Goal: Information Seeking & Learning: Learn about a topic

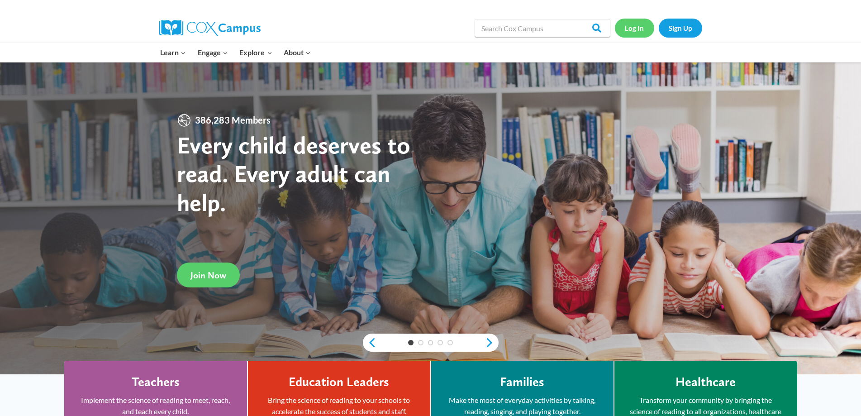
click at [633, 31] on link "Log In" at bounding box center [634, 28] width 39 height 19
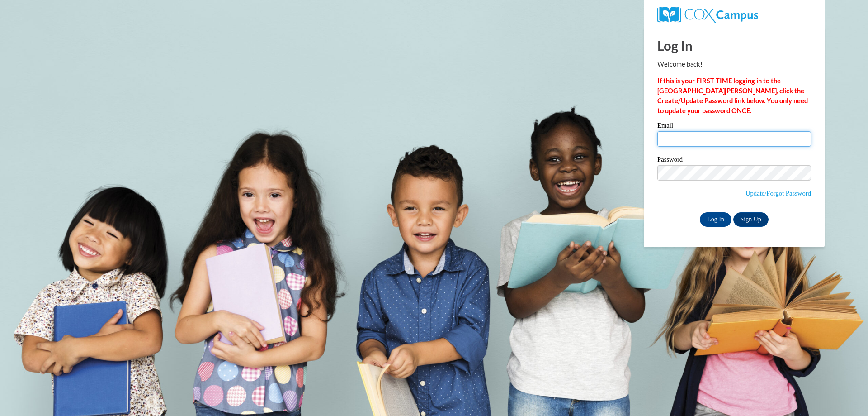
click at [692, 142] on input "Email" at bounding box center [734, 138] width 154 height 15
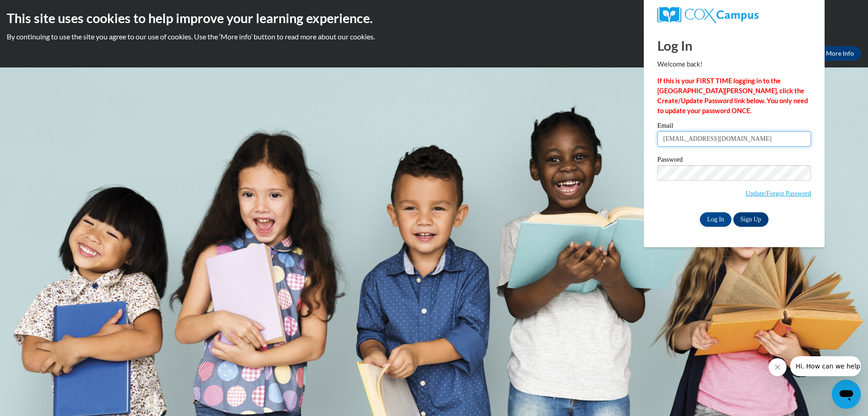
type input "[EMAIL_ADDRESS][DOMAIN_NAME]"
click at [706, 218] on input "Log In" at bounding box center [716, 219] width 32 height 14
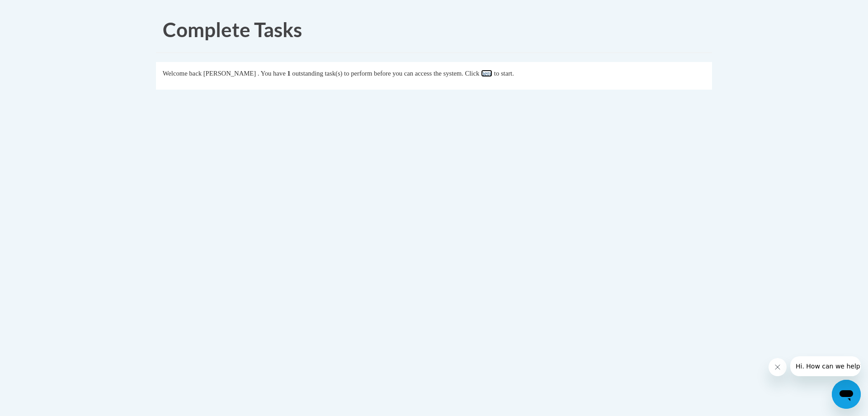
click at [492, 74] on link "here" at bounding box center [486, 73] width 11 height 7
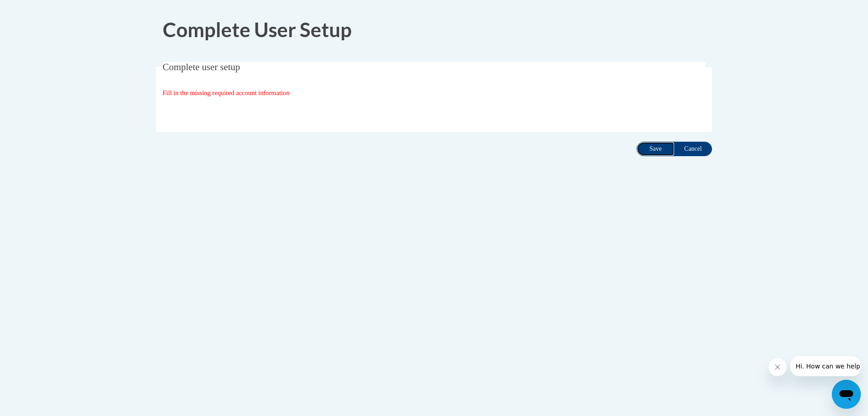
click at [656, 150] on input "Save" at bounding box center [656, 149] width 38 height 14
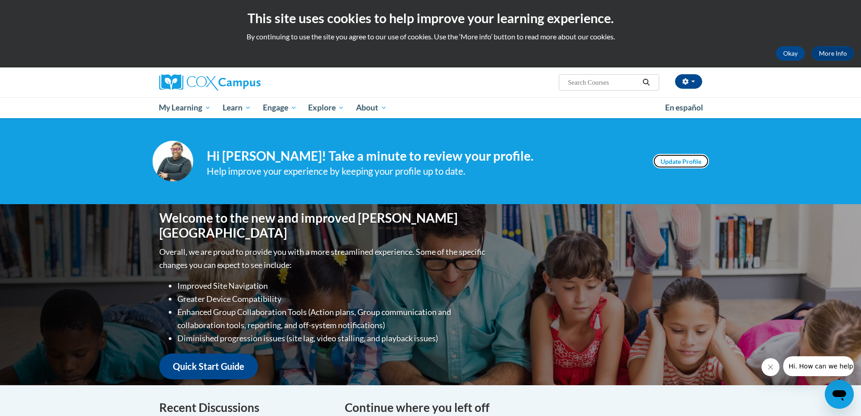
click at [683, 161] on link "Update Profile" at bounding box center [681, 161] width 56 height 14
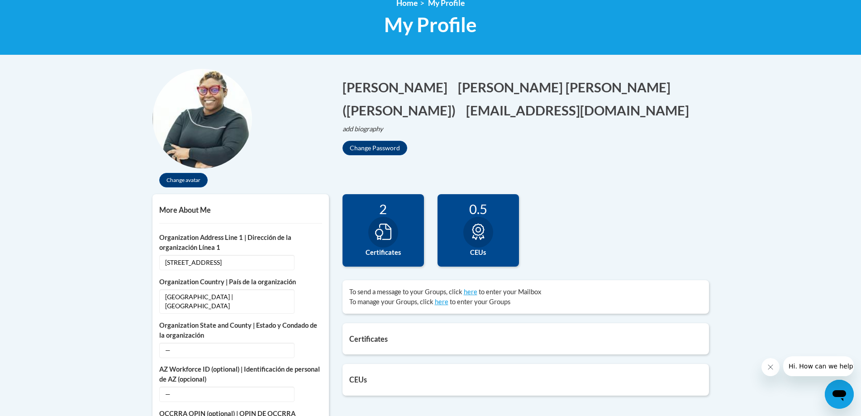
scroll to position [136, 0]
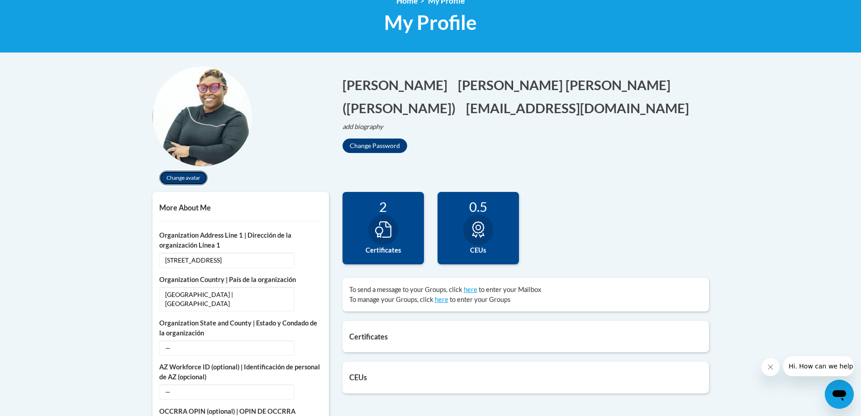
click at [184, 180] on button "Change avatar" at bounding box center [183, 177] width 48 height 14
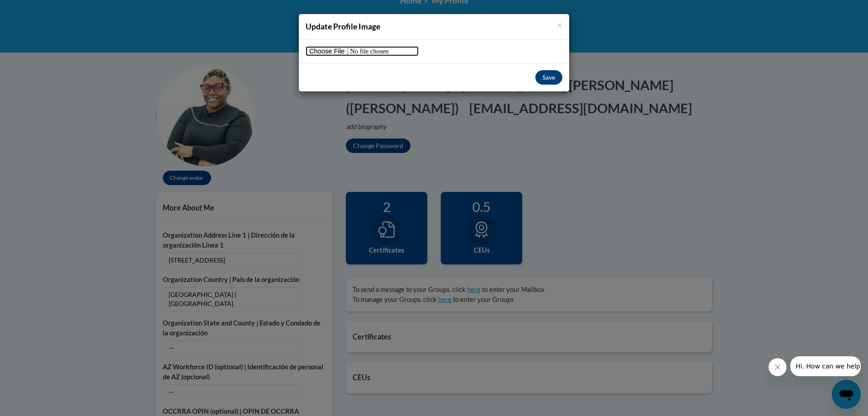
click at [325, 51] on input "file" at bounding box center [362, 51] width 113 height 10
click at [338, 54] on input "file" at bounding box center [362, 51] width 113 height 10
type input "C:\fakepath\FB_IMG_1757356874069.jpg"
click at [549, 78] on button "Save" at bounding box center [548, 77] width 27 height 14
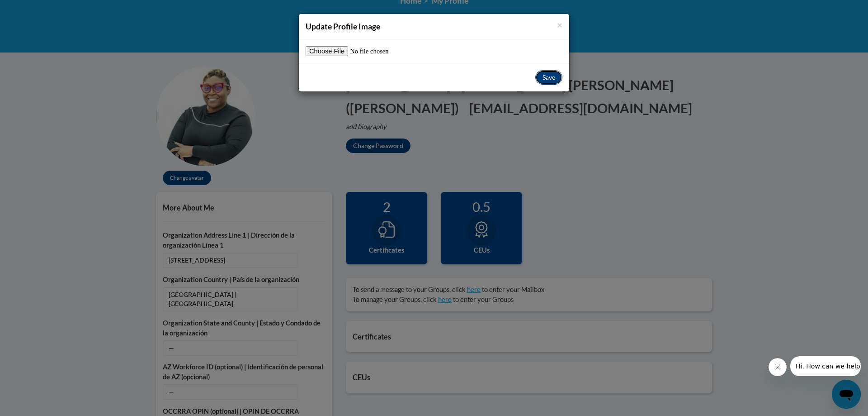
click at [547, 80] on button "Save" at bounding box center [548, 77] width 27 height 14
click at [559, 24] on span "×" at bounding box center [559, 24] width 5 height 11
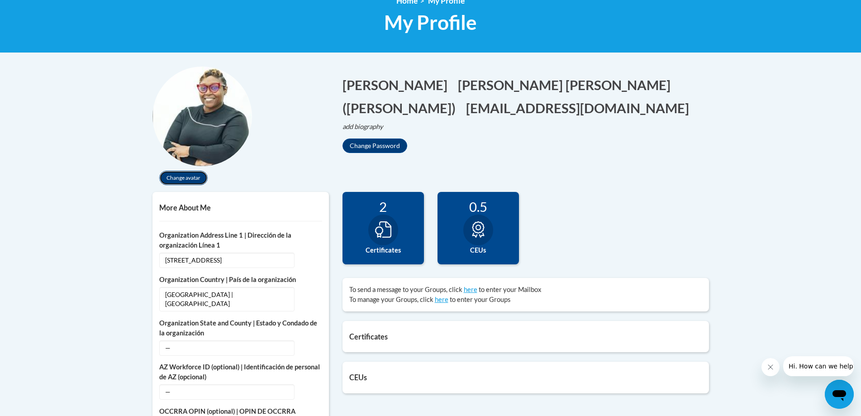
click at [173, 177] on button "Change avatar" at bounding box center [183, 177] width 48 height 14
click at [314, 51] on div "<en>Home</en><fr>Accueil</fr><de>Zuhause</de><it>Casa</it><es>Casa</es><pt>Casa…" at bounding box center [430, 17] width 861 height 71
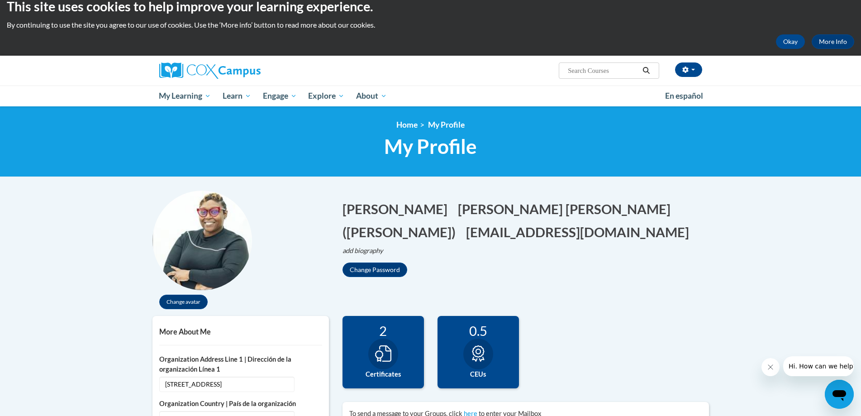
scroll to position [0, 0]
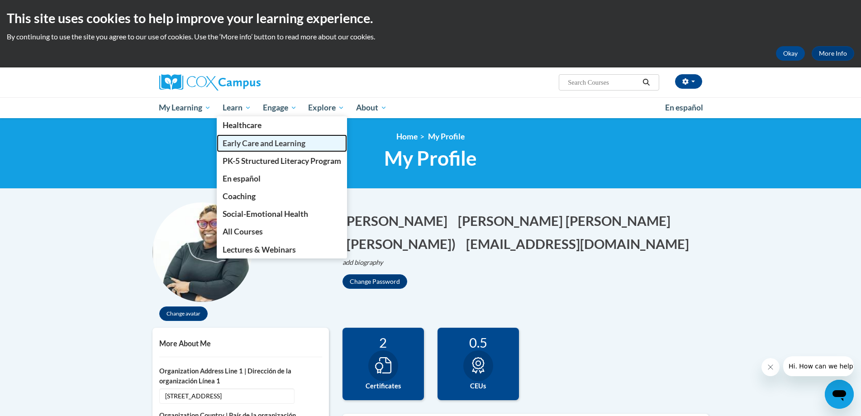
click at [253, 144] on span "Early Care and Learning" at bounding box center [263, 142] width 83 height 9
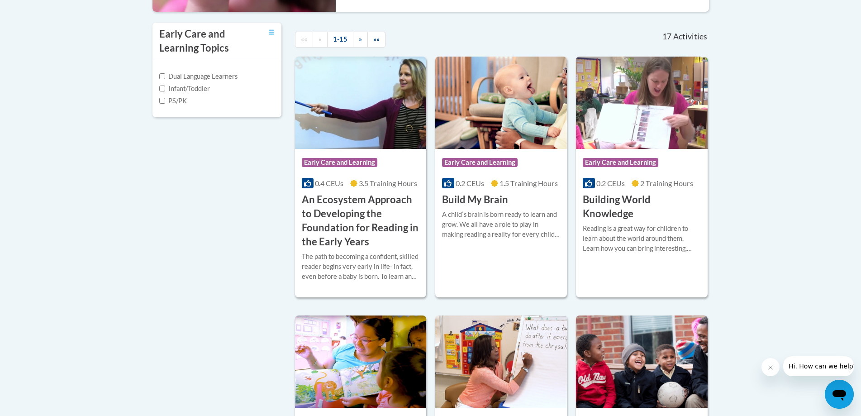
scroll to position [296, 0]
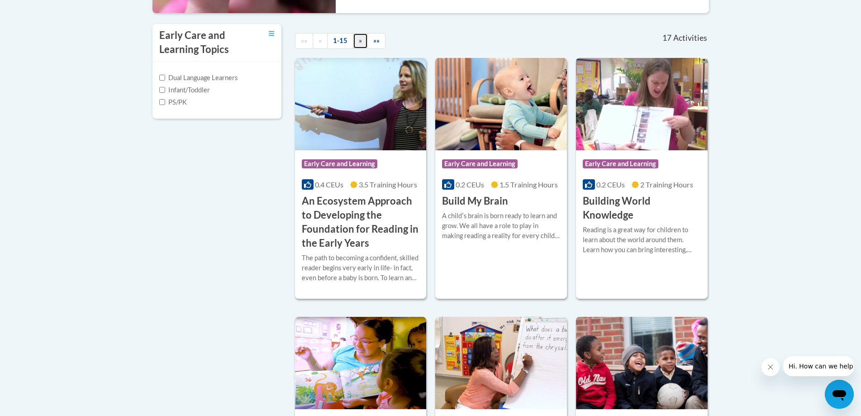
click at [364, 42] on link "»" at bounding box center [360, 41] width 15 height 16
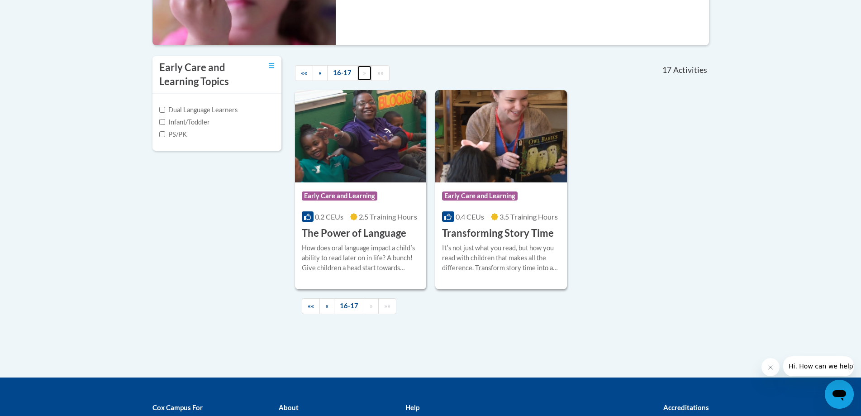
scroll to position [161, 0]
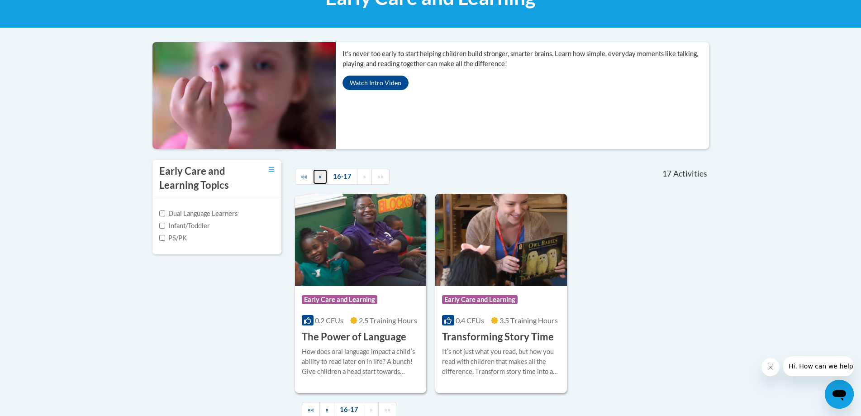
click at [320, 177] on span "«" at bounding box center [319, 176] width 3 height 8
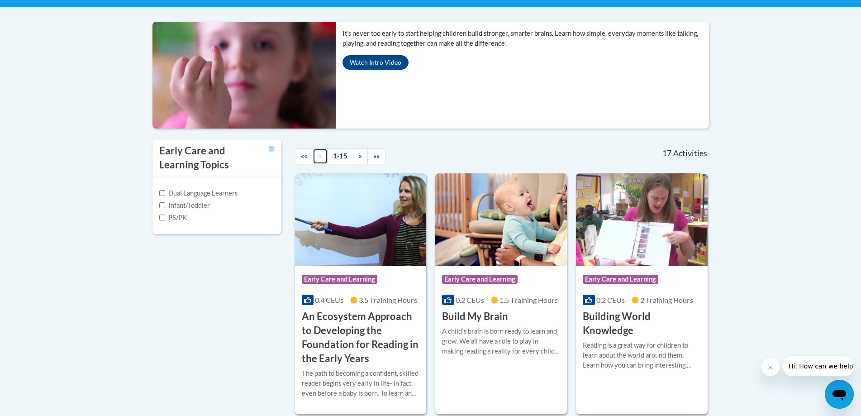
scroll to position [271, 0]
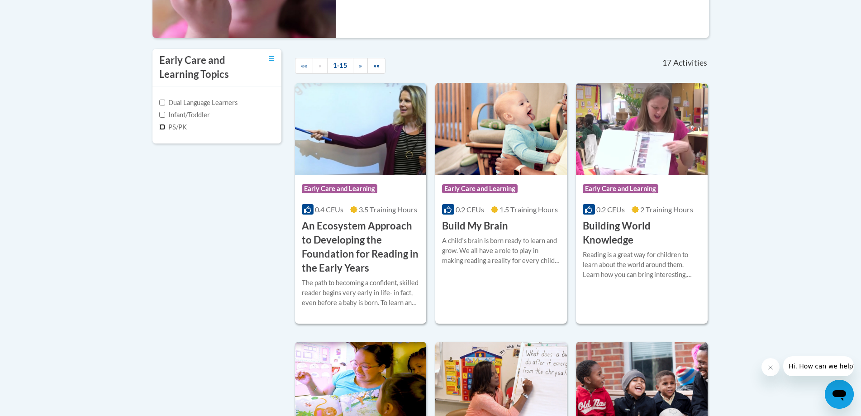
click at [163, 128] on input "PS/PK" at bounding box center [162, 127] width 6 height 6
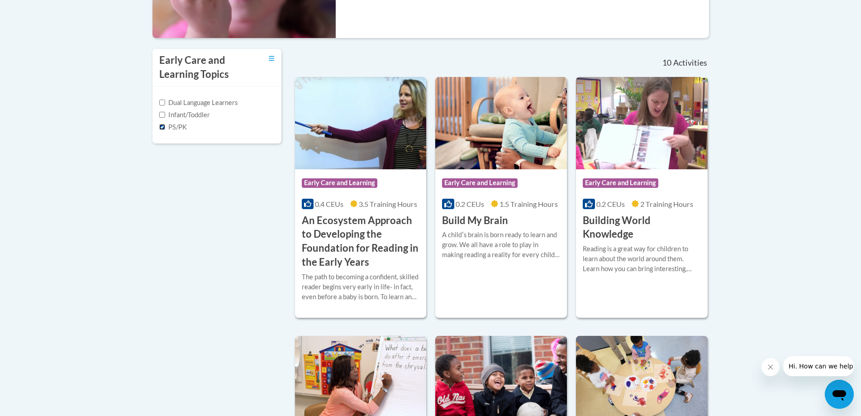
click at [161, 126] on input "PS/PK" at bounding box center [162, 127] width 6 height 6
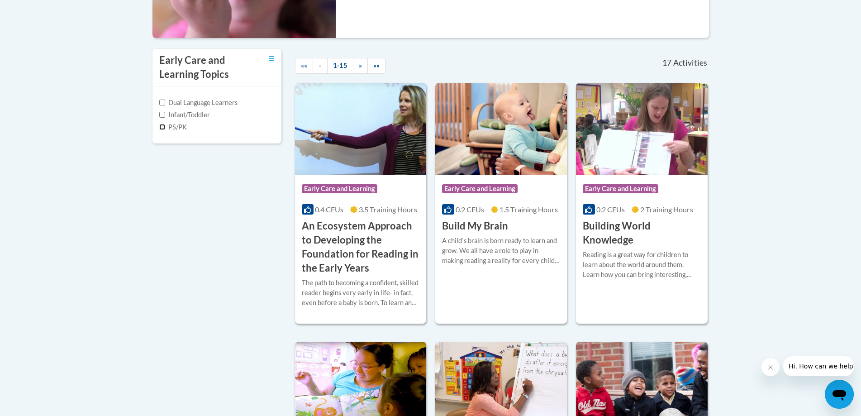
click at [163, 126] on input "PS/PK" at bounding box center [162, 127] width 6 height 6
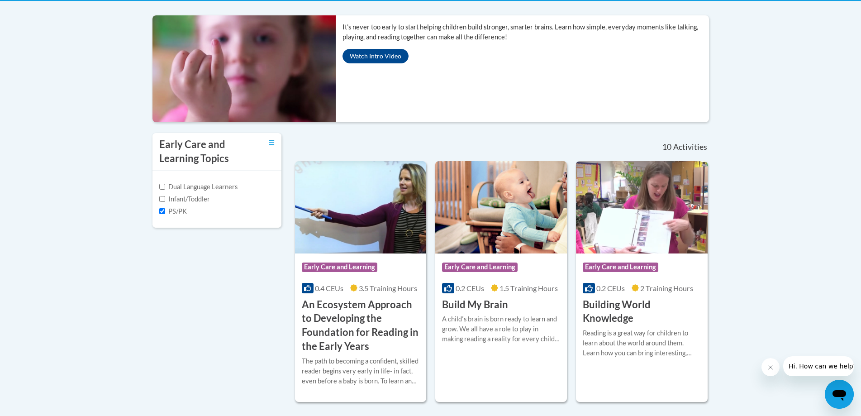
scroll to position [181, 0]
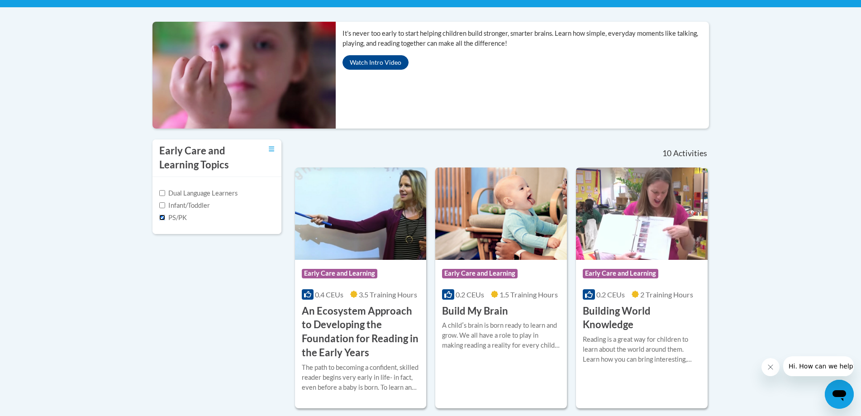
click at [161, 217] on input "PS/PK" at bounding box center [162, 217] width 6 height 6
checkbox input "false"
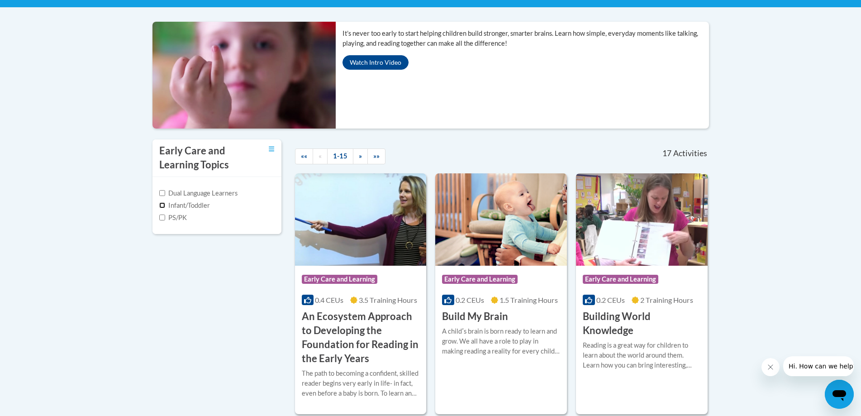
click at [163, 205] on input "Infant/Toddler" at bounding box center [162, 205] width 6 height 6
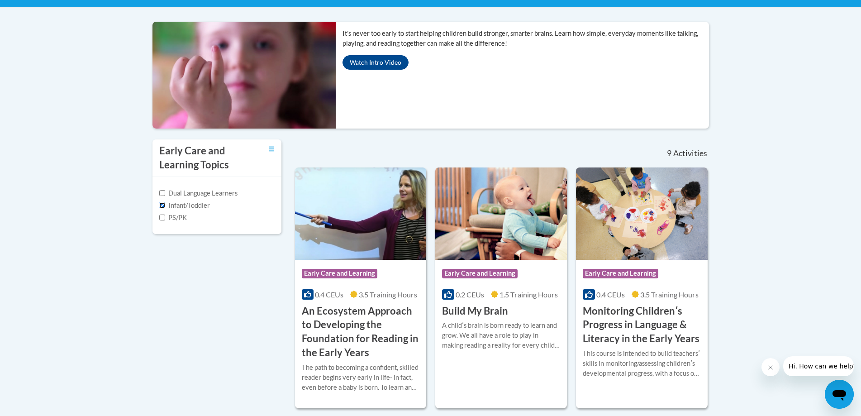
click at [161, 203] on input "Infant/Toddler" at bounding box center [162, 205] width 6 height 6
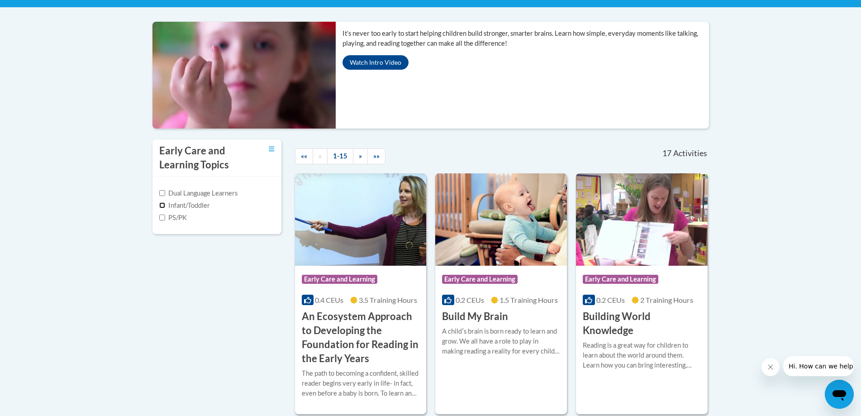
click at [161, 204] on input "Infant/Toddler" at bounding box center [162, 205] width 6 height 6
checkbox input "true"
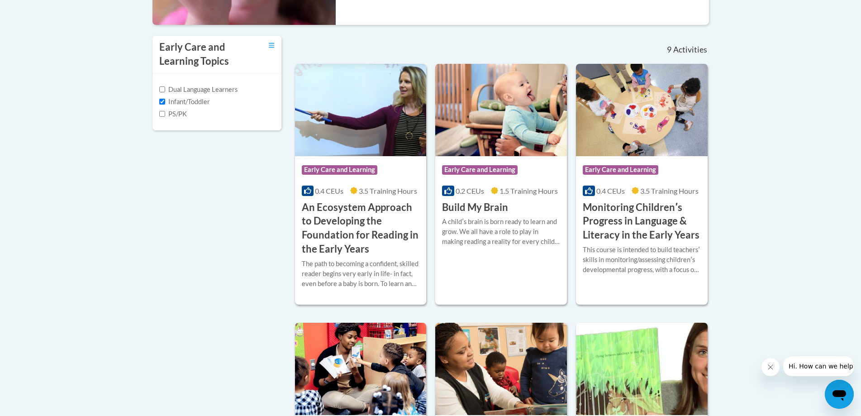
scroll to position [271, 0]
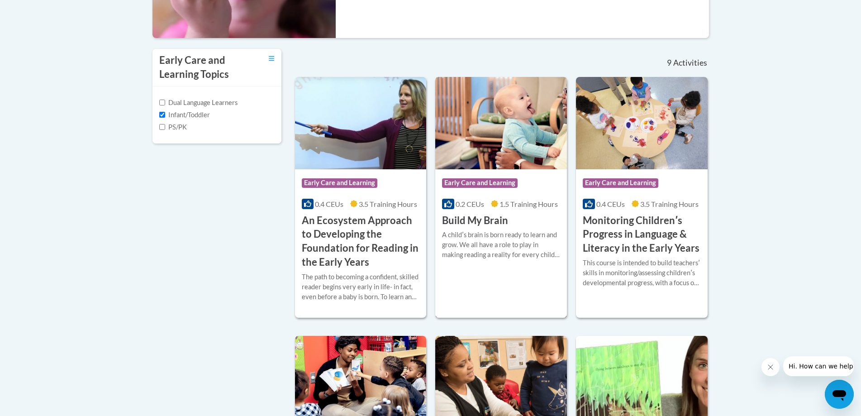
click at [523, 185] on div "Course Category: Early Care and Learning" at bounding box center [501, 184] width 118 height 20
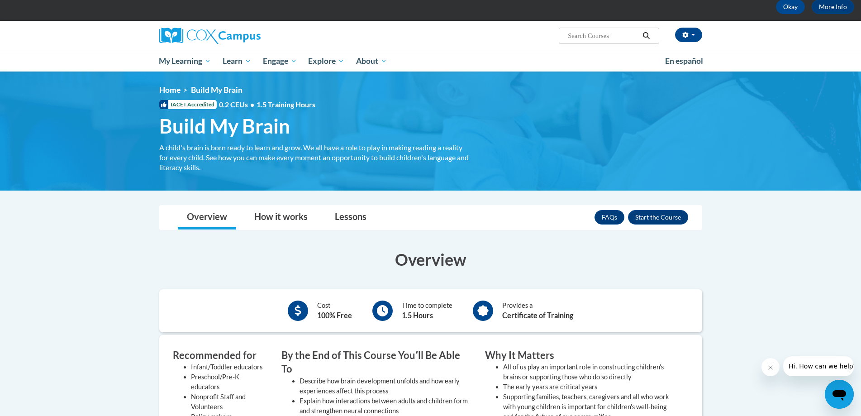
scroll to position [45, 0]
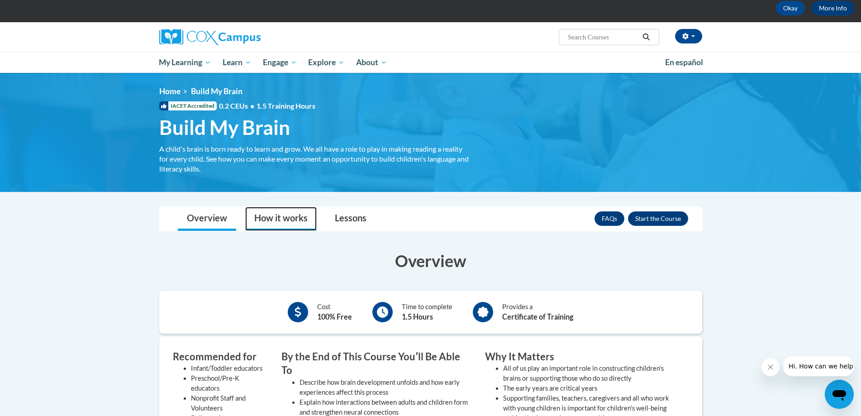
click at [271, 219] on link "How it works" at bounding box center [280, 219] width 71 height 24
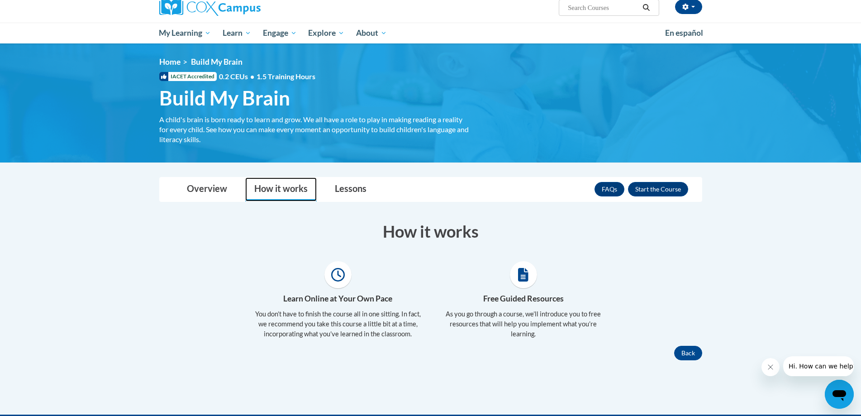
scroll to position [90, 0]
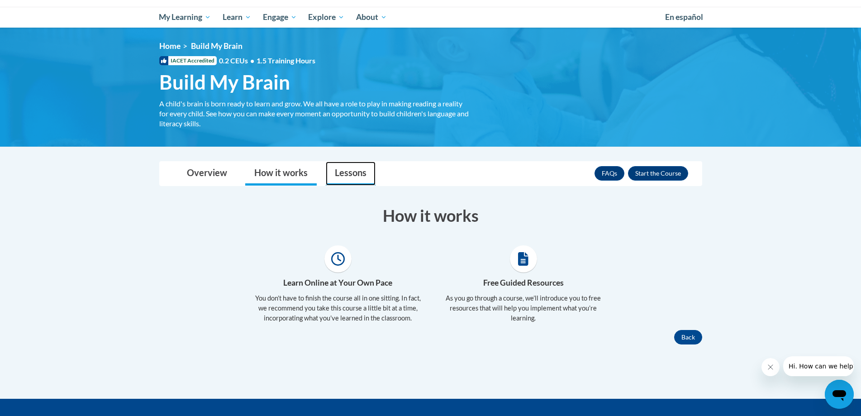
click at [357, 176] on link "Lessons" at bounding box center [351, 173] width 50 height 24
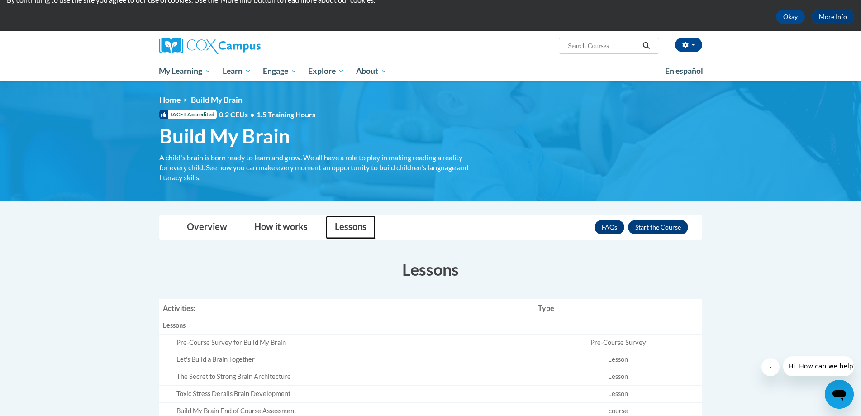
scroll to position [0, 0]
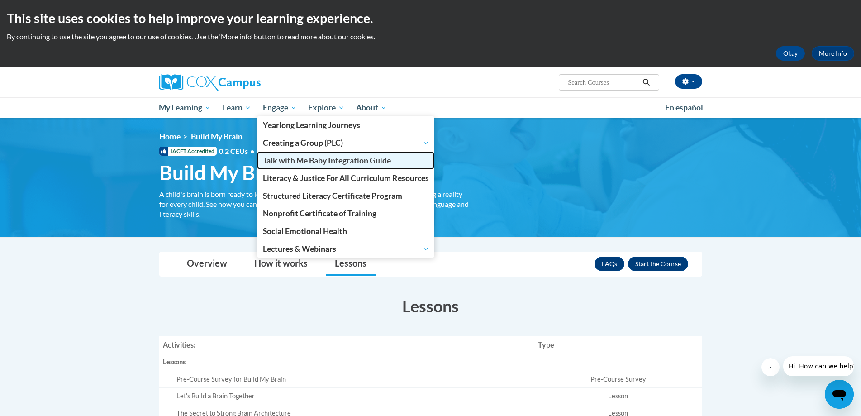
click at [296, 163] on span "Talk with Me Baby Integration Guide" at bounding box center [327, 160] width 128 height 9
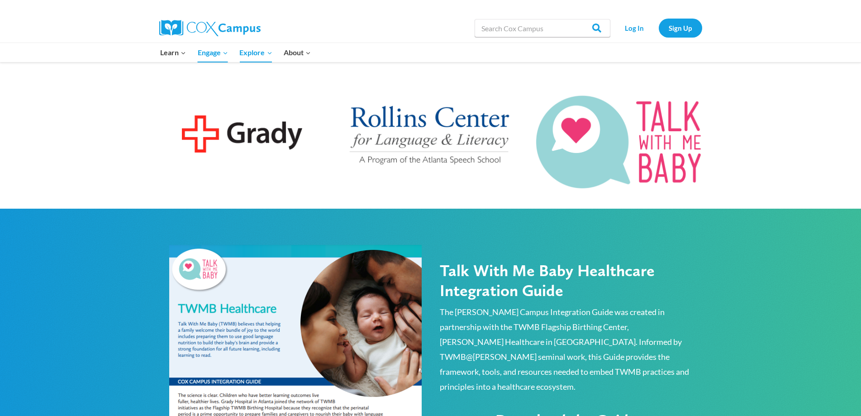
scroll to position [317, 0]
